Goal: Task Accomplishment & Management: Manage account settings

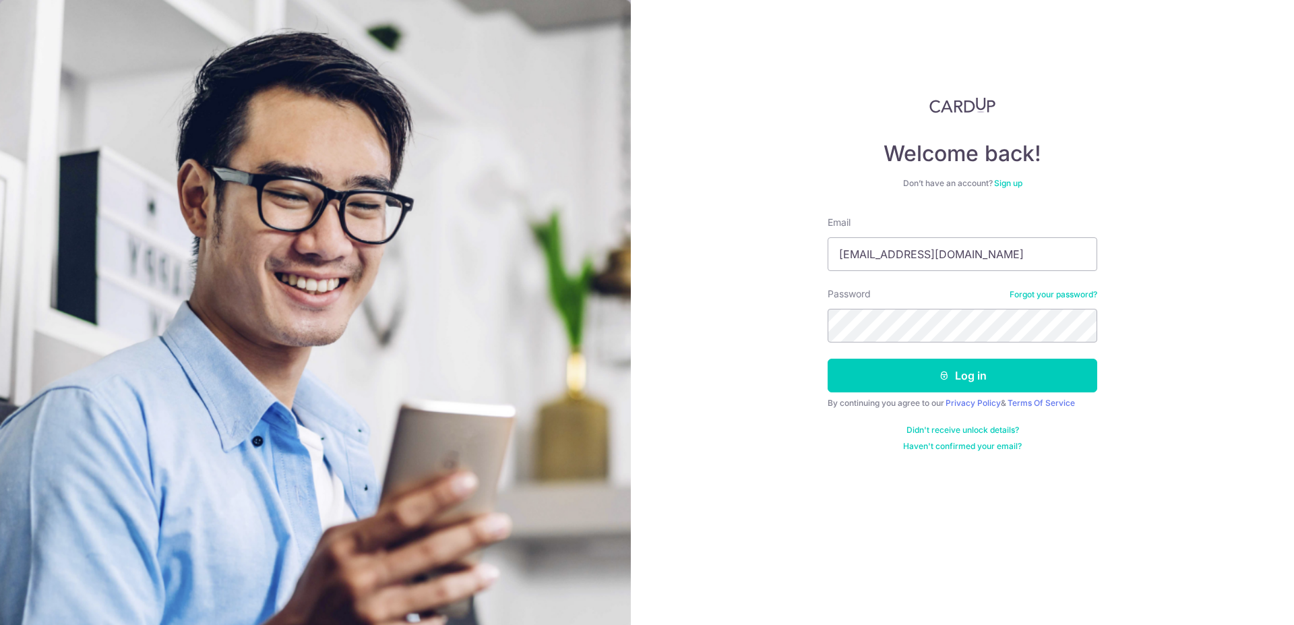
type input "[EMAIL_ADDRESS][DOMAIN_NAME]"
click at [946, 367] on button "Log in" at bounding box center [961, 375] width 269 height 34
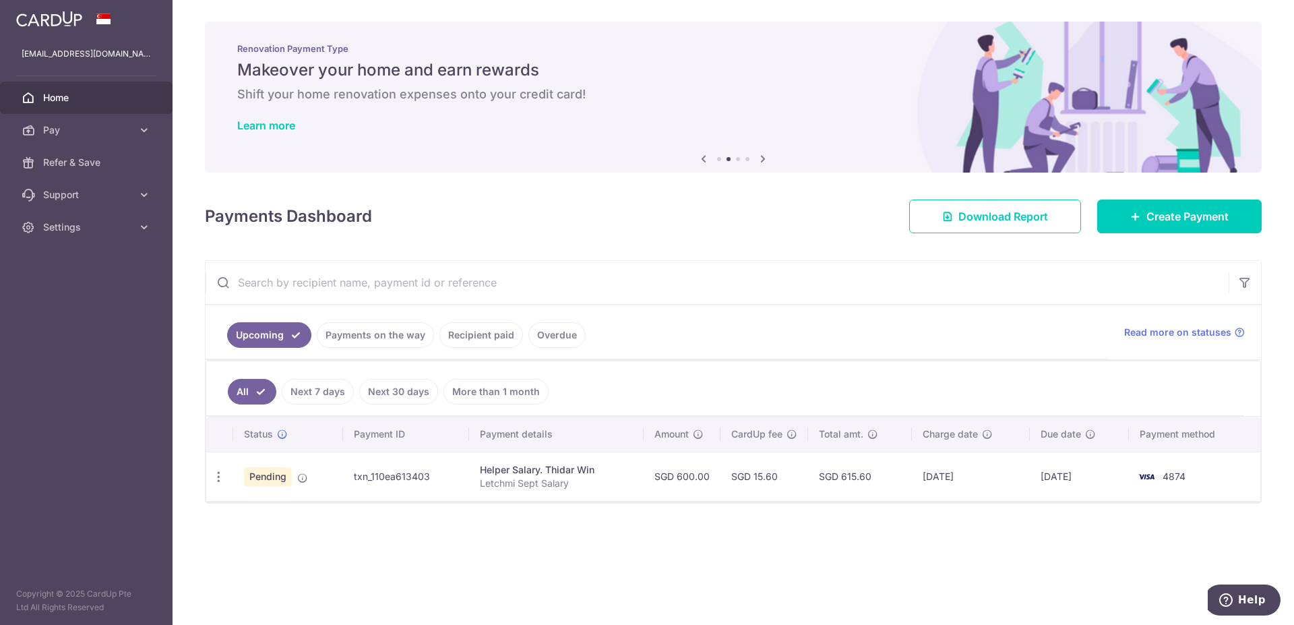
click at [386, 342] on link "Payments on the way" at bounding box center [375, 335] width 117 height 26
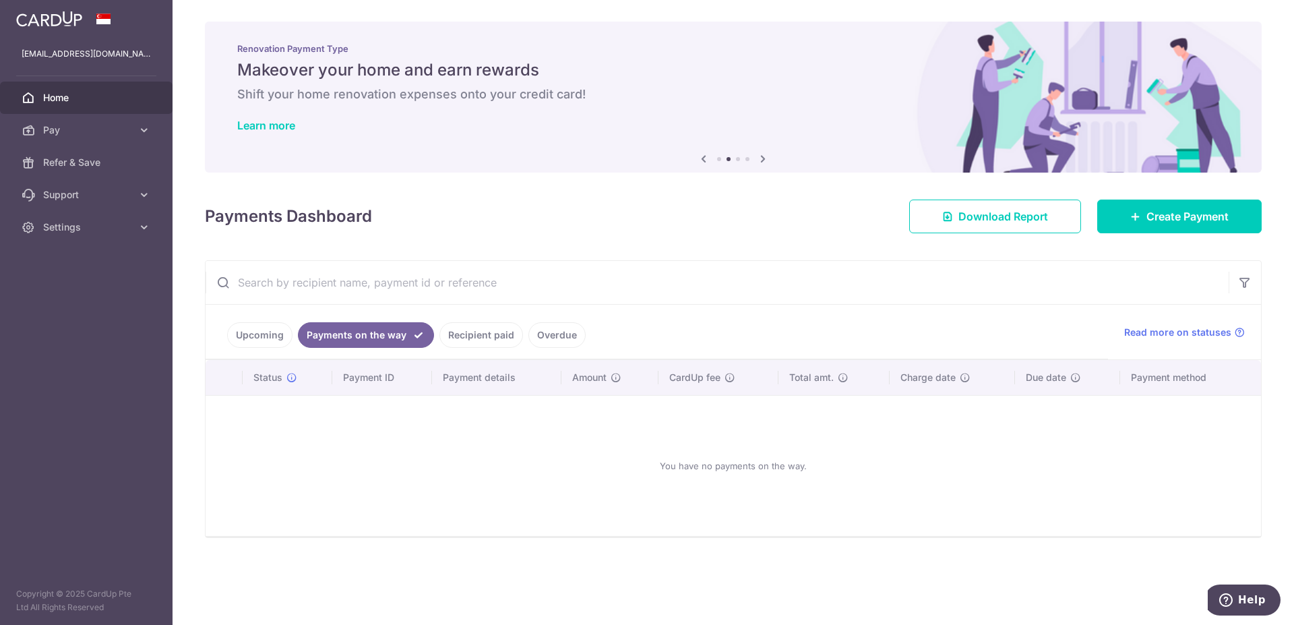
click at [273, 344] on link "Upcoming" at bounding box center [259, 335] width 65 height 26
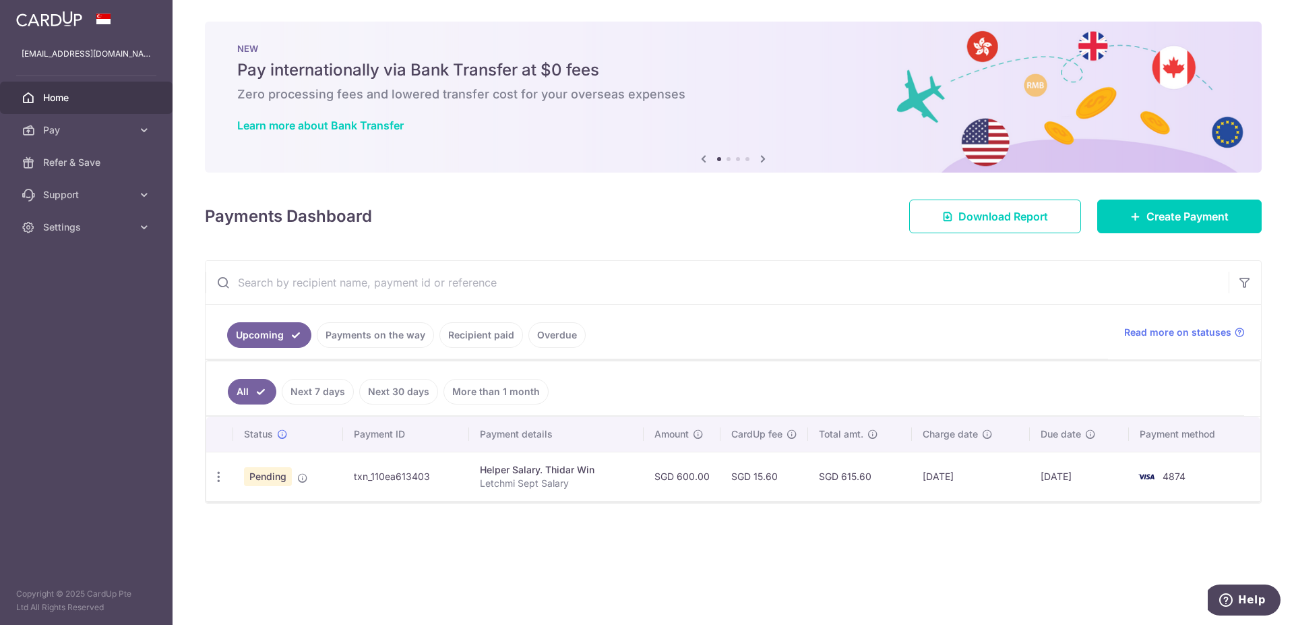
click at [416, 342] on link "Payments on the way" at bounding box center [375, 335] width 117 height 26
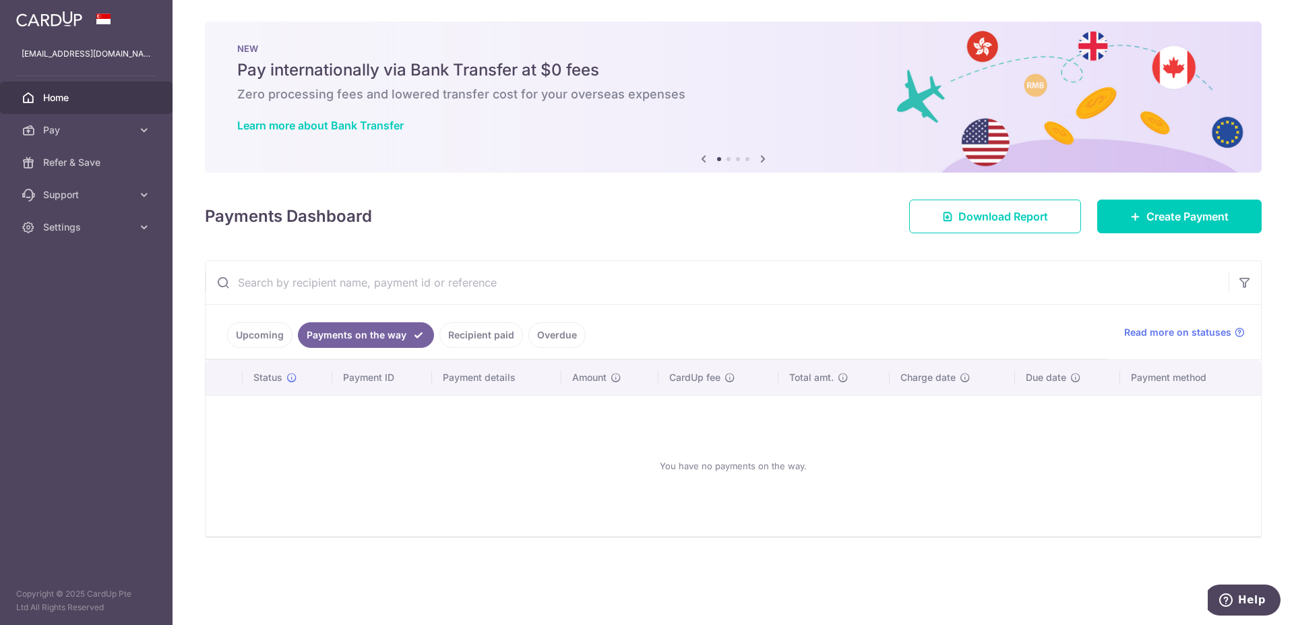
click at [469, 336] on link "Recipient paid" at bounding box center [481, 335] width 84 height 26
click at [546, 331] on link "Overdue" at bounding box center [556, 335] width 57 height 26
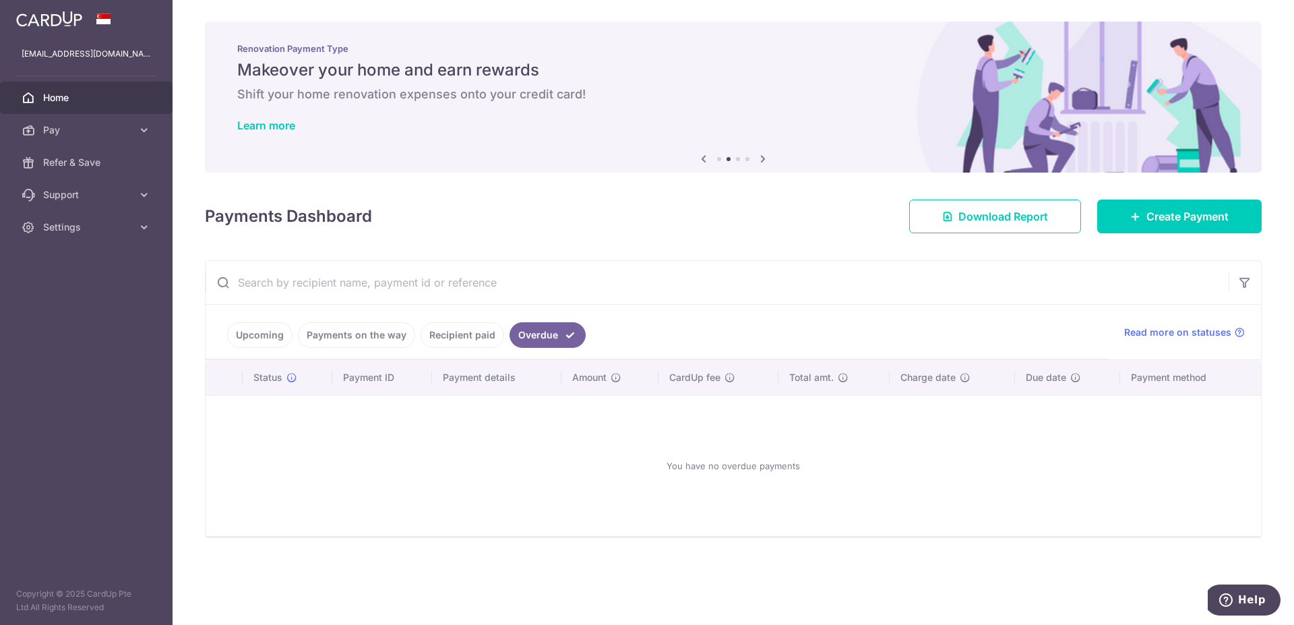
click at [256, 335] on link "Upcoming" at bounding box center [259, 335] width 65 height 26
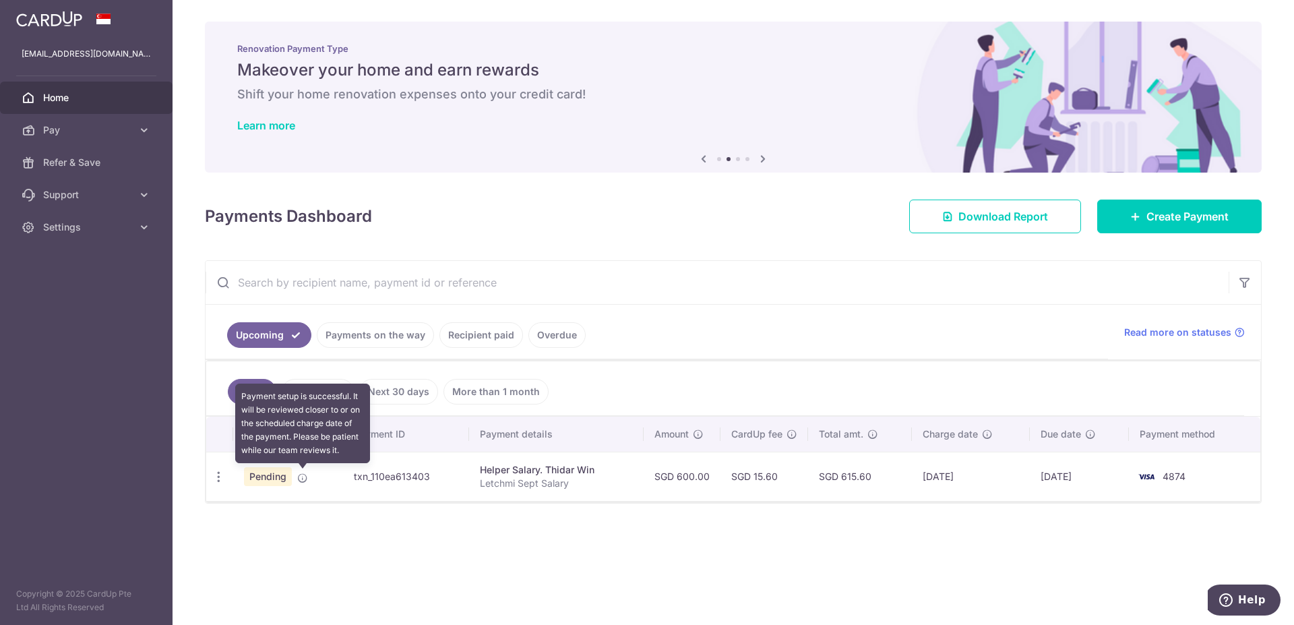
click at [303, 480] on icon at bounding box center [302, 477] width 11 height 11
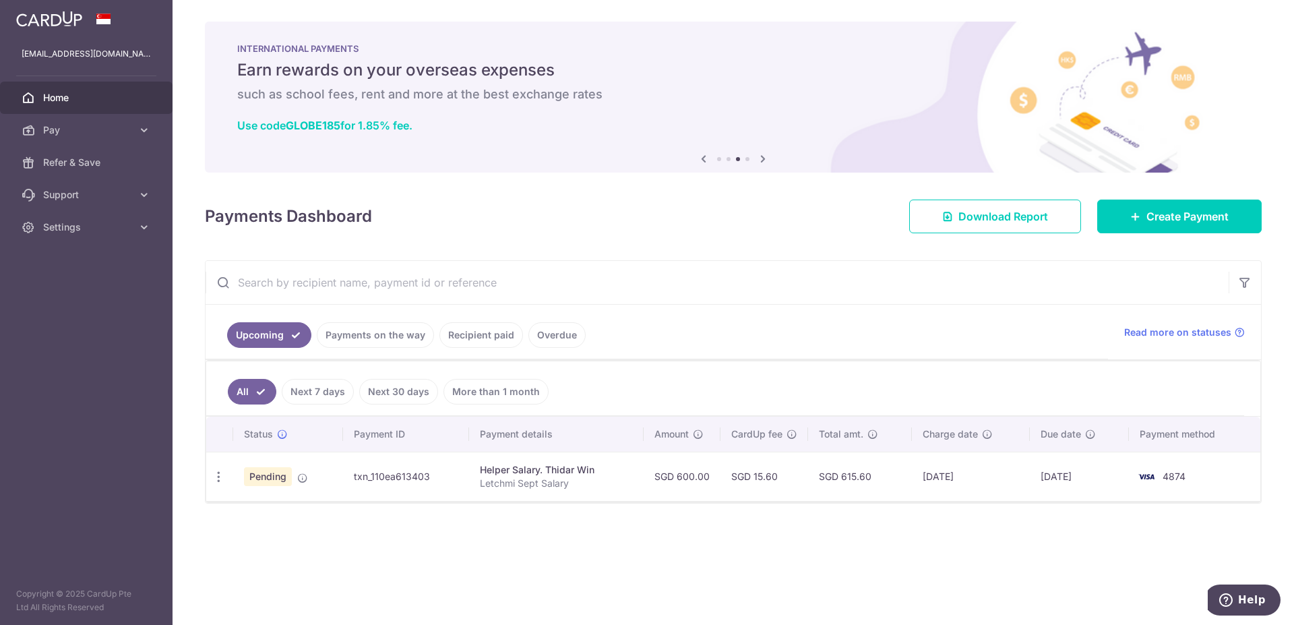
click at [594, 548] on div "× Pause Schedule Pause all future payments in this series Pause just this one p…" at bounding box center [732, 312] width 1121 height 625
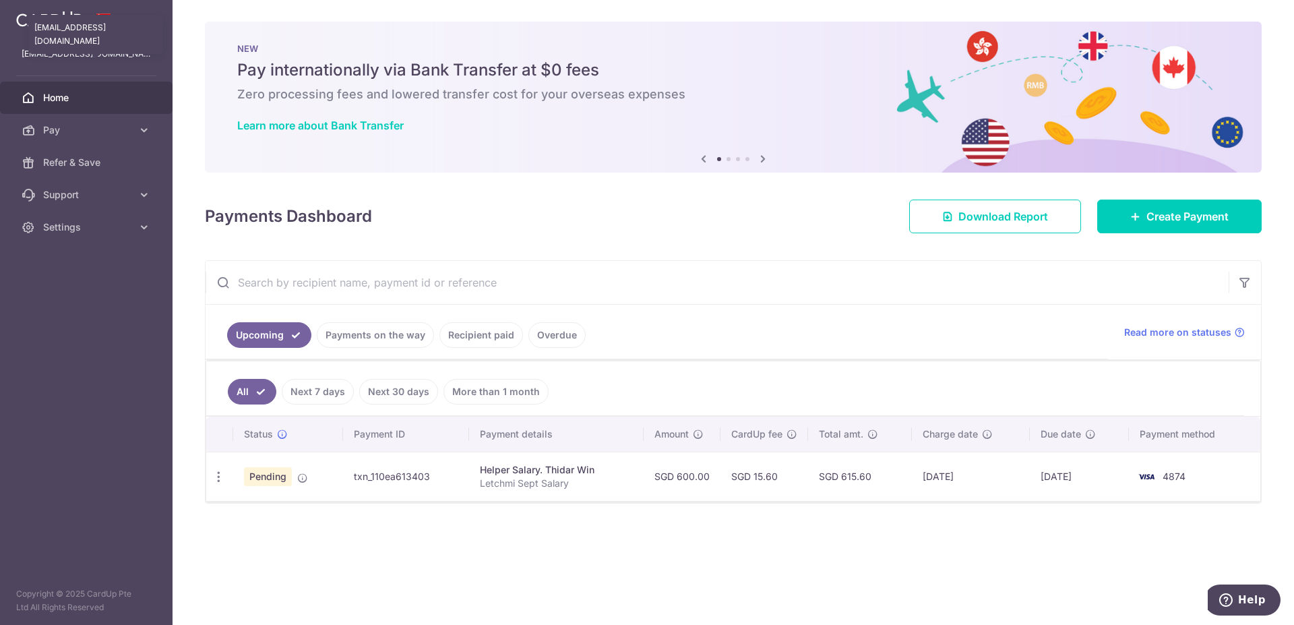
click at [115, 52] on p "[EMAIL_ADDRESS][DOMAIN_NAME]" at bounding box center [86, 53] width 129 height 13
click at [54, 233] on span "Settings" at bounding box center [87, 226] width 89 height 13
click at [61, 296] on span "Logout" at bounding box center [87, 291] width 89 height 13
